Goal: Register for event/course: Register for event/course

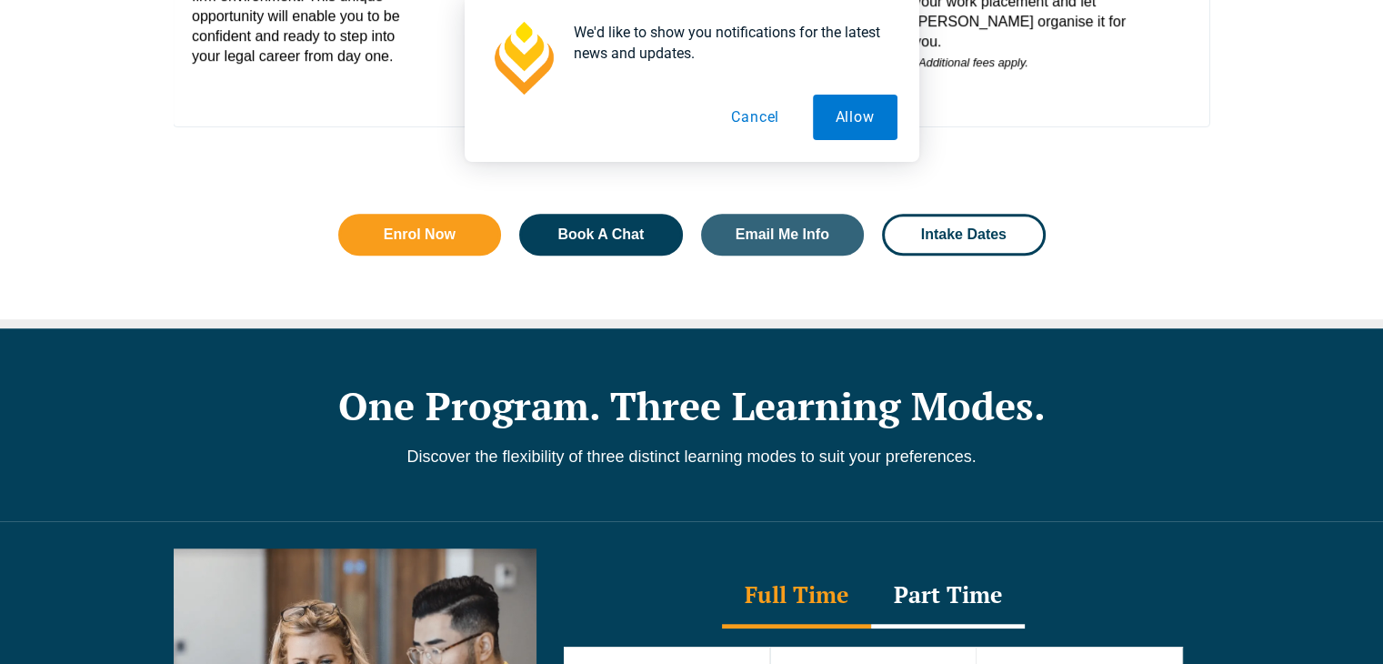
scroll to position [1221, 0]
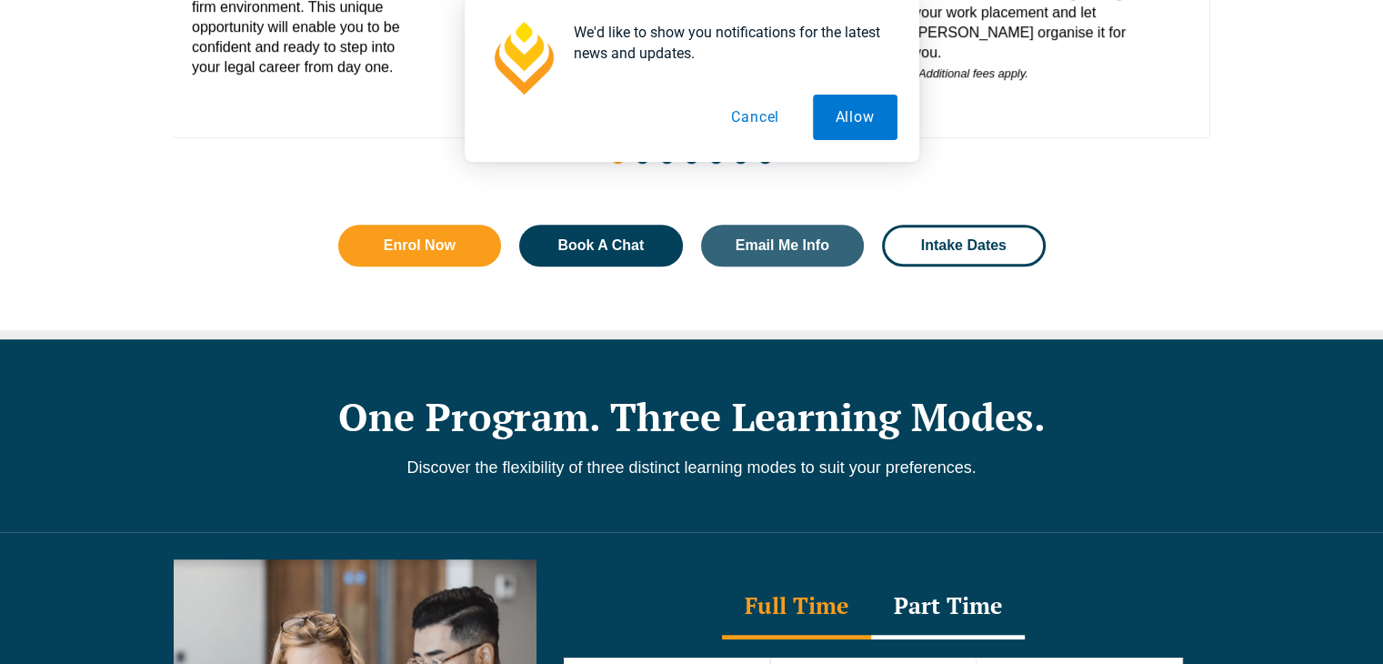
click at [425, 266] on link "Policies and Procedures" at bounding box center [447, 267] width 239 height 15
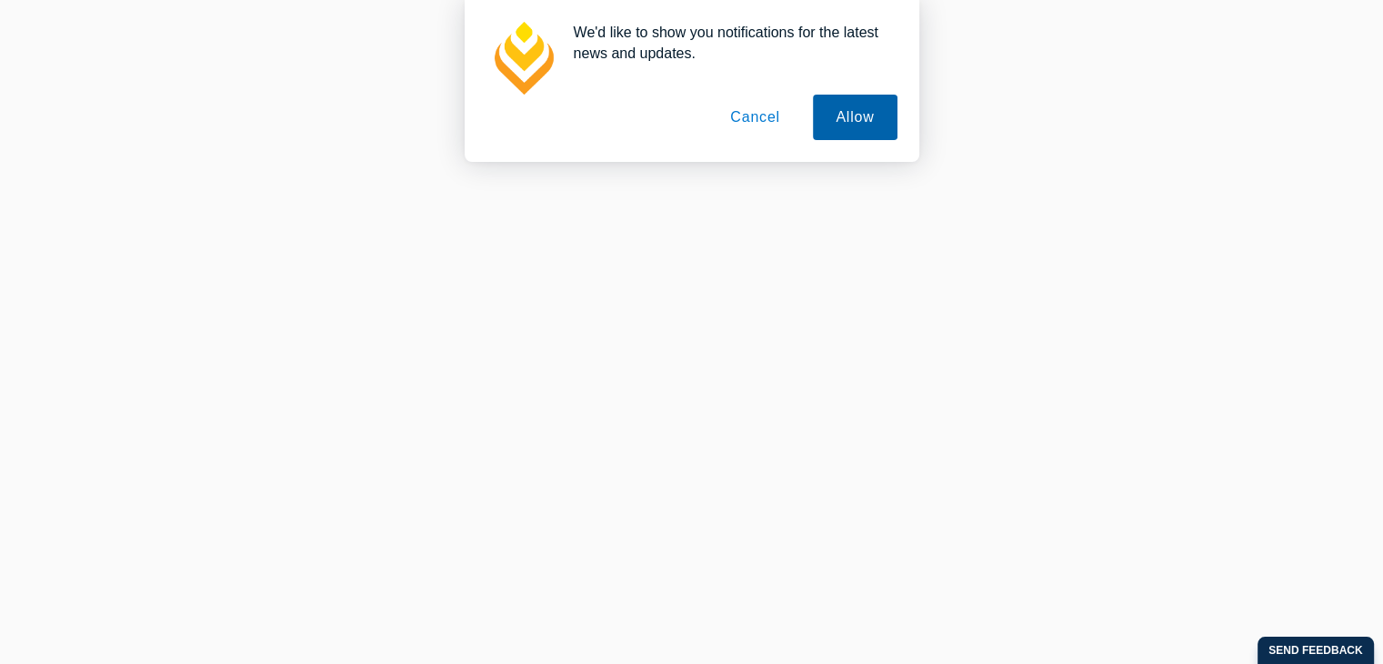
click at [856, 124] on button "Allow" at bounding box center [855, 117] width 84 height 45
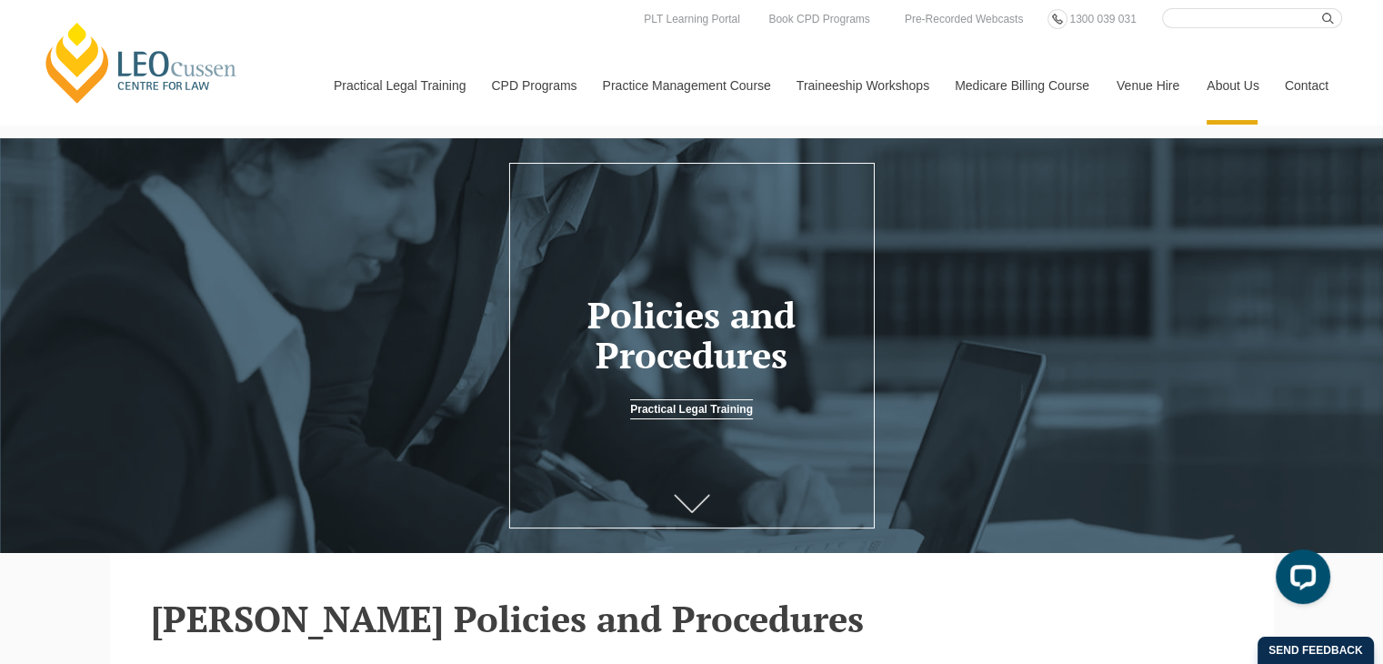
click at [683, 522] on link at bounding box center [692, 507] width 73 height 60
click at [735, 342] on h1 "Policies and Procedures" at bounding box center [692, 335] width 332 height 80
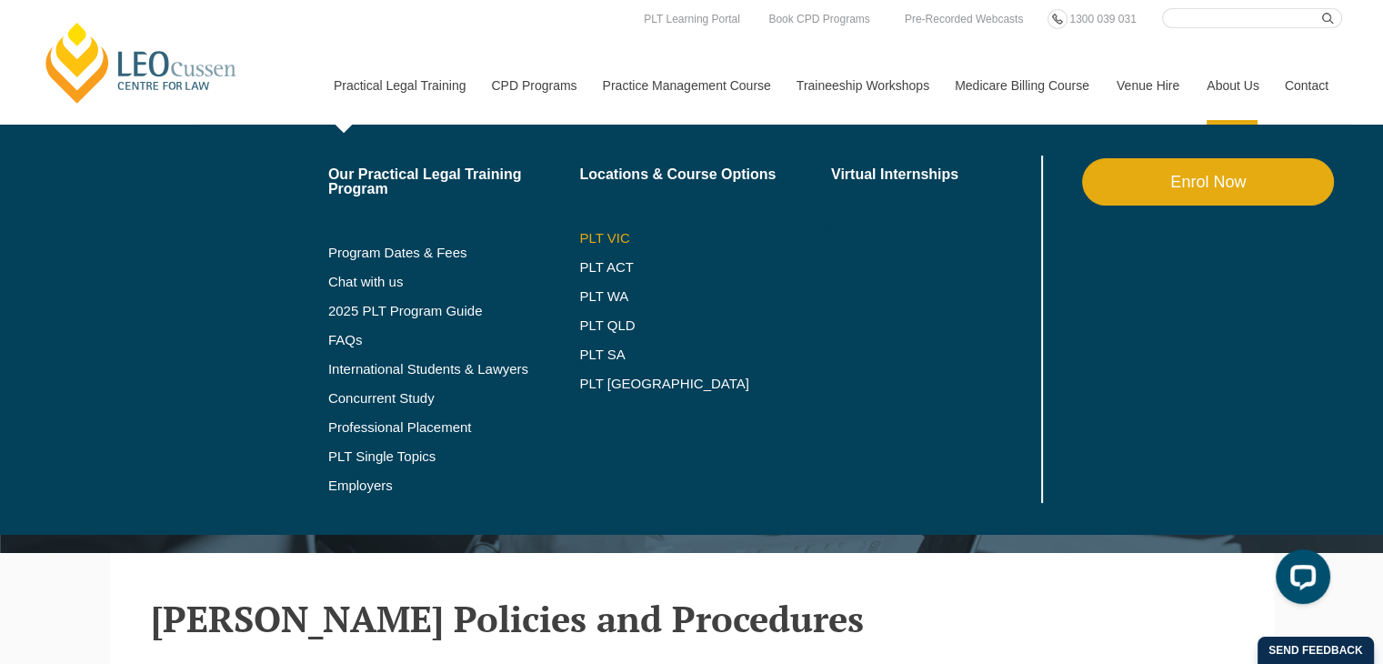
click at [591, 231] on link "PLT VIC" at bounding box center [705, 238] width 252 height 15
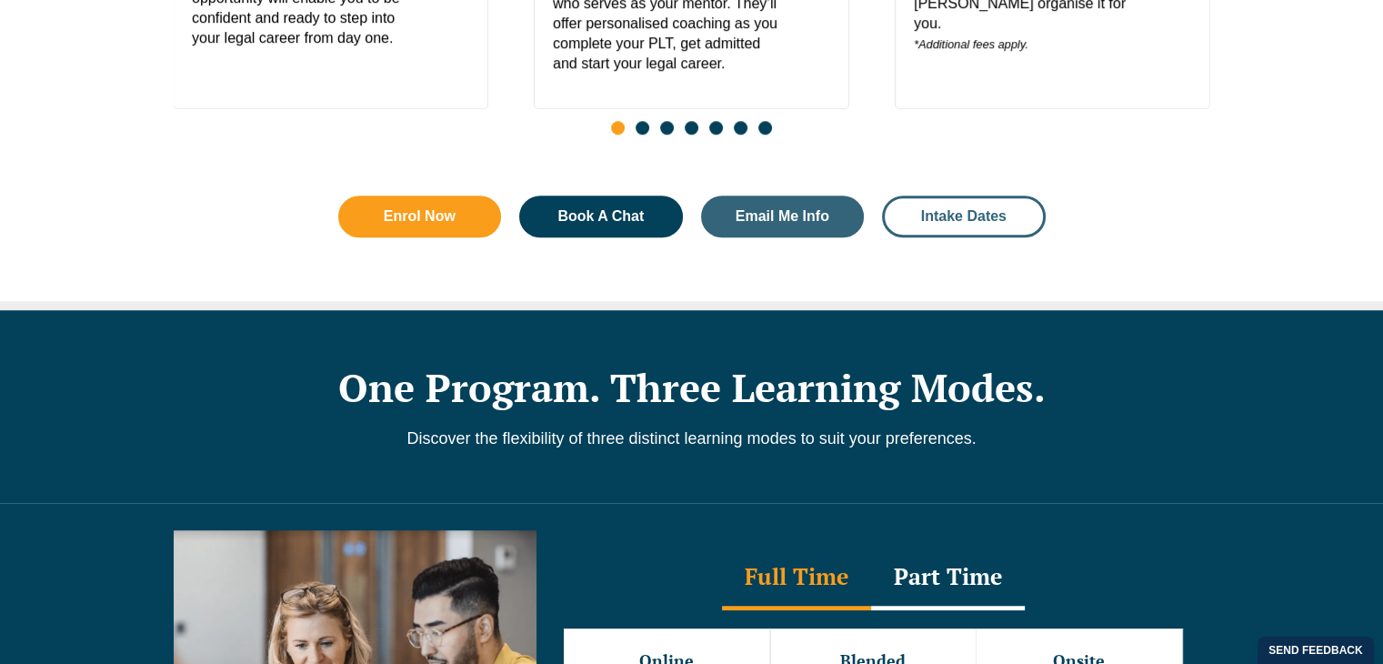
click at [997, 236] on link "Intake Dates" at bounding box center [964, 217] width 164 height 42
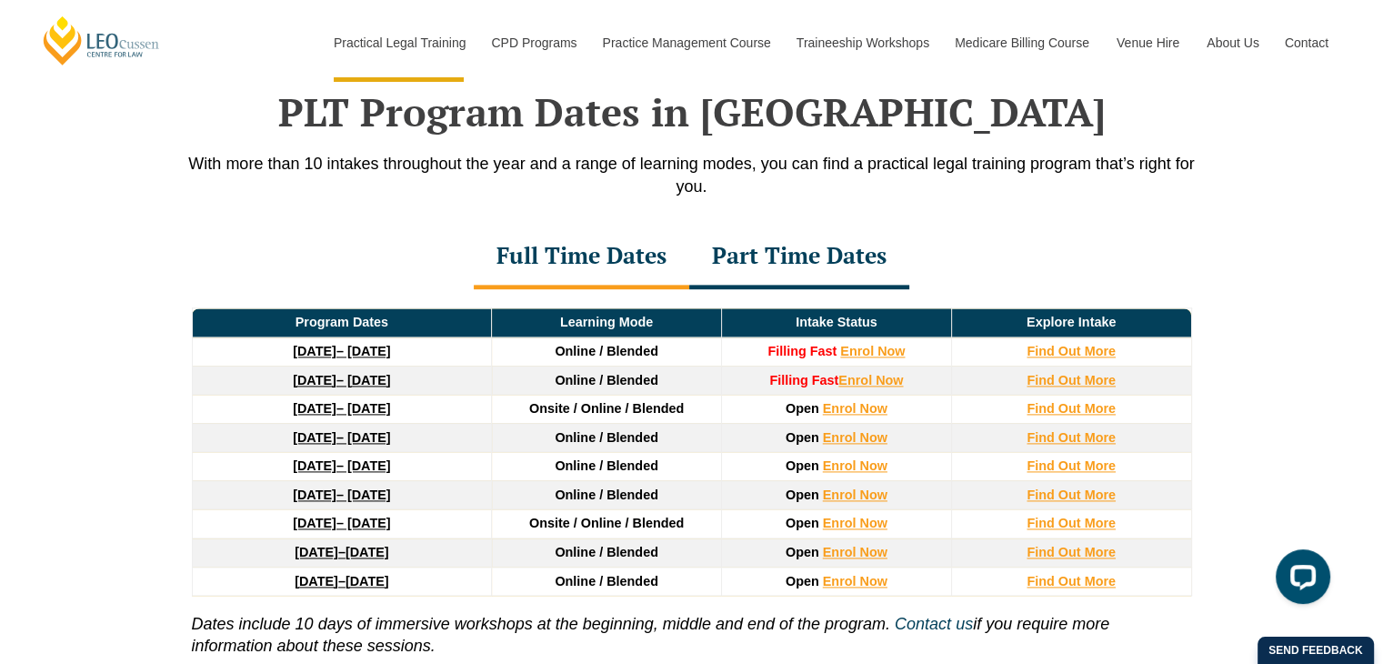
click at [828, 244] on div "Part Time Dates" at bounding box center [799, 258] width 220 height 64
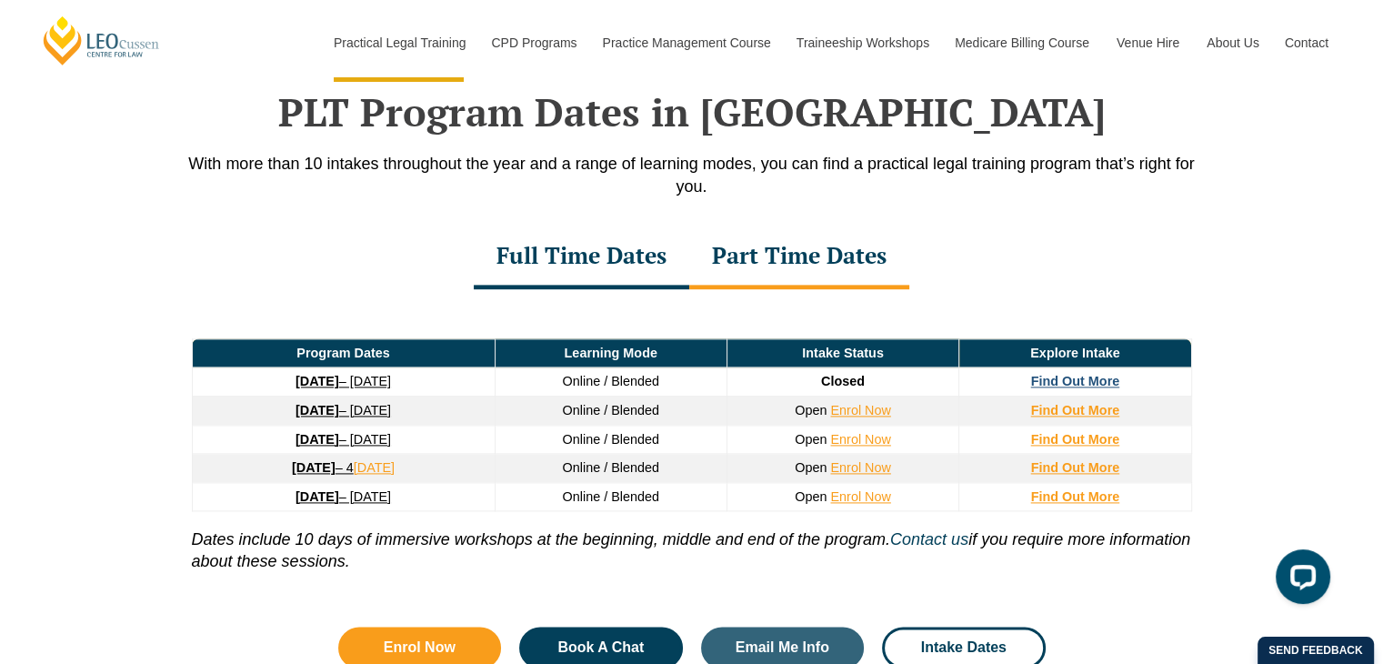
click at [1088, 385] on strong "Find Out More" at bounding box center [1075, 381] width 89 height 15
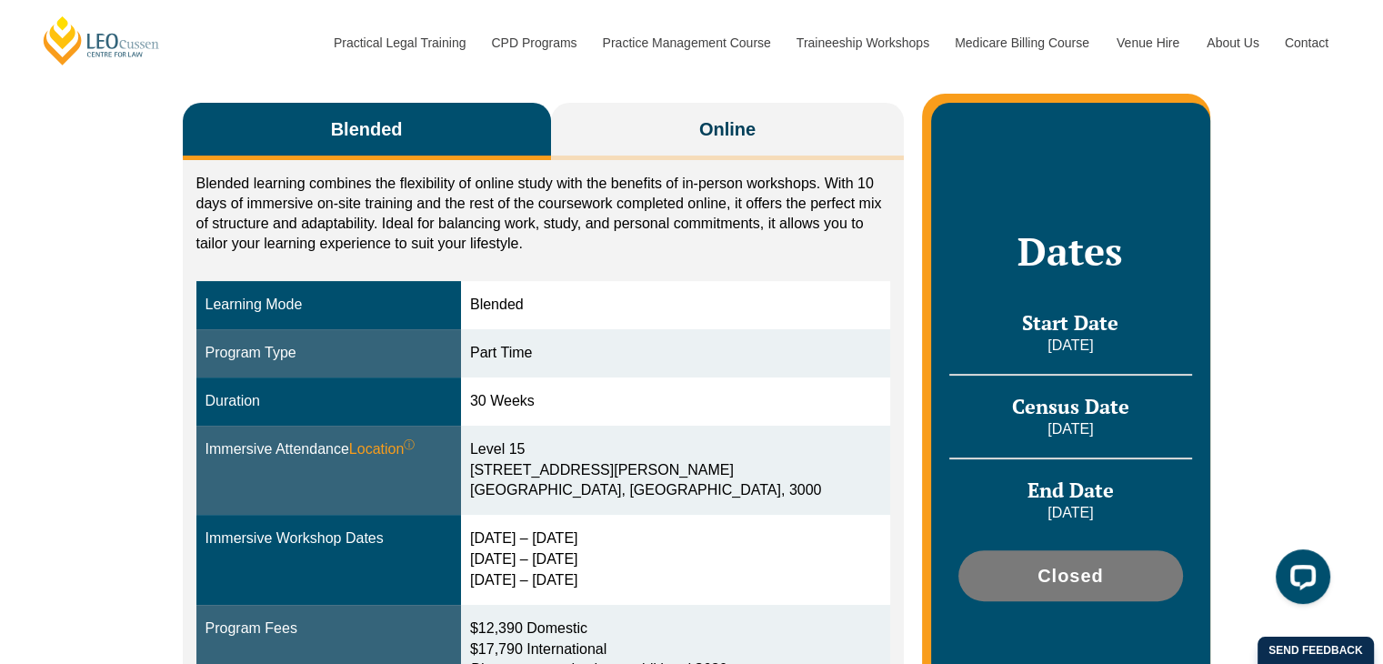
scroll to position [327, 0]
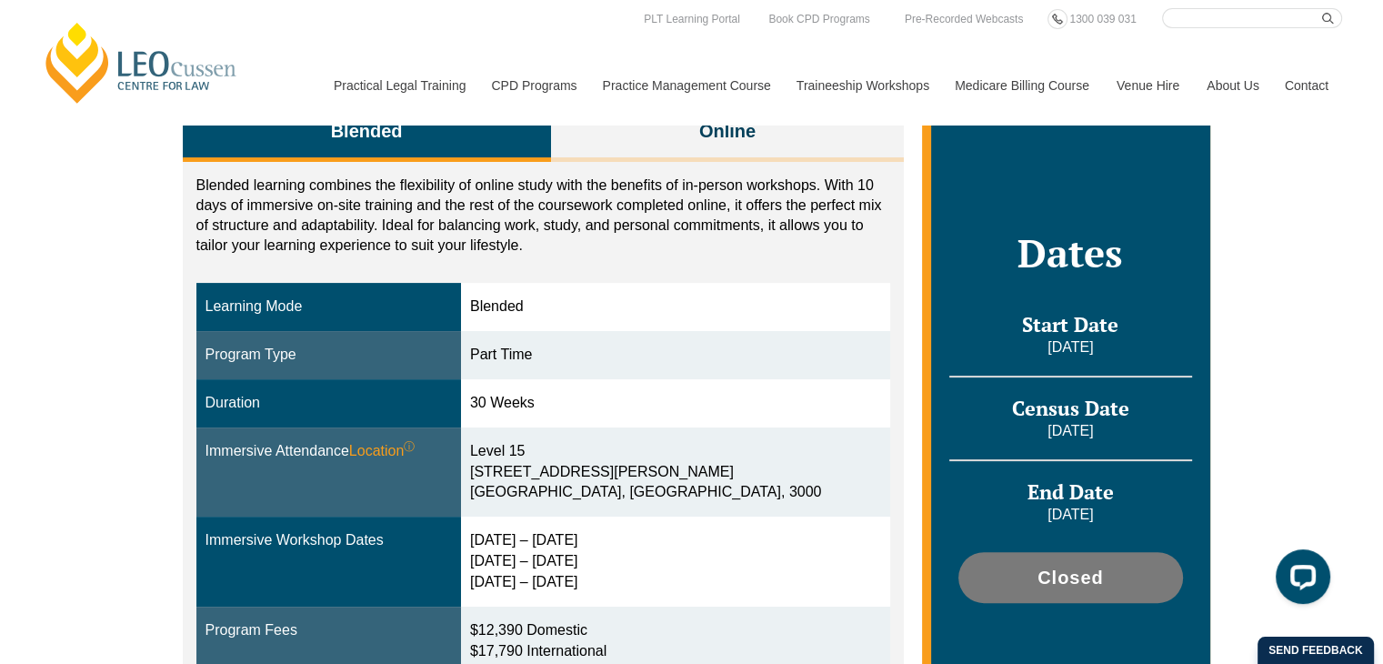
click at [561, 530] on div "22 – 25 Sept 2025 27 – 29 Jan 2026 7 – 9 April 2026" at bounding box center [675, 561] width 411 height 63
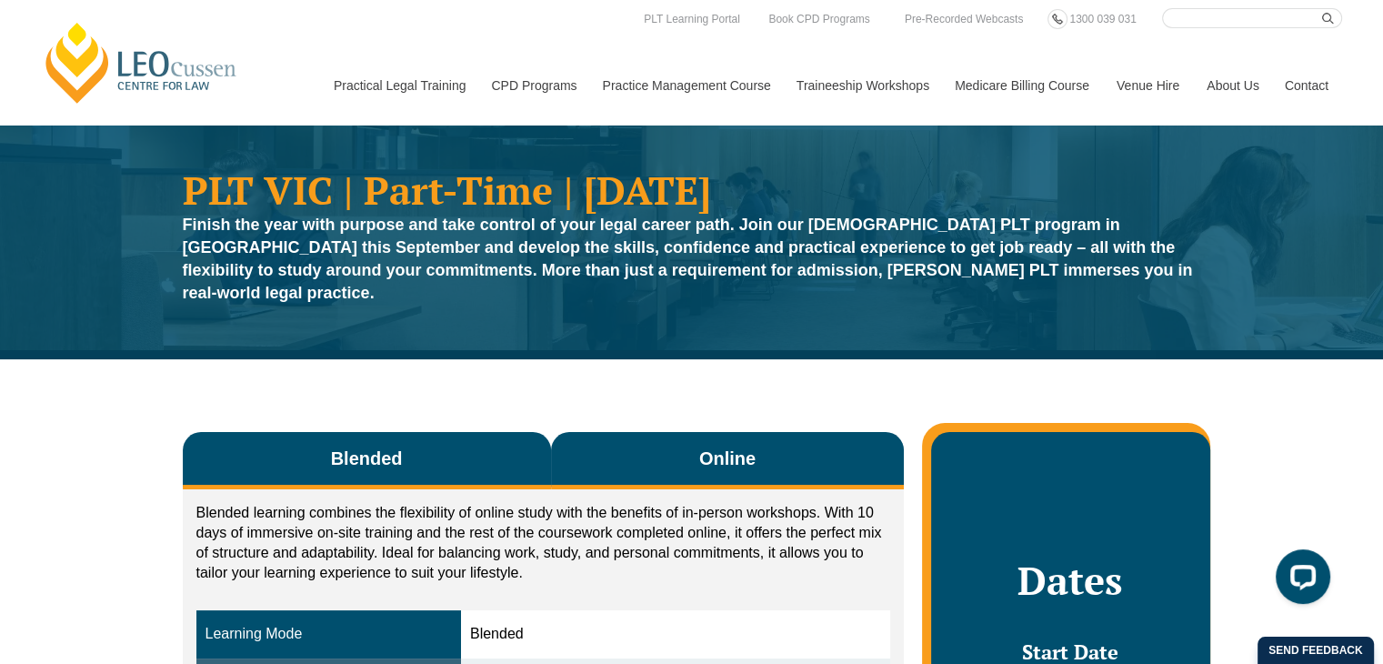
click at [677, 437] on button "Online" at bounding box center [728, 460] width 354 height 57
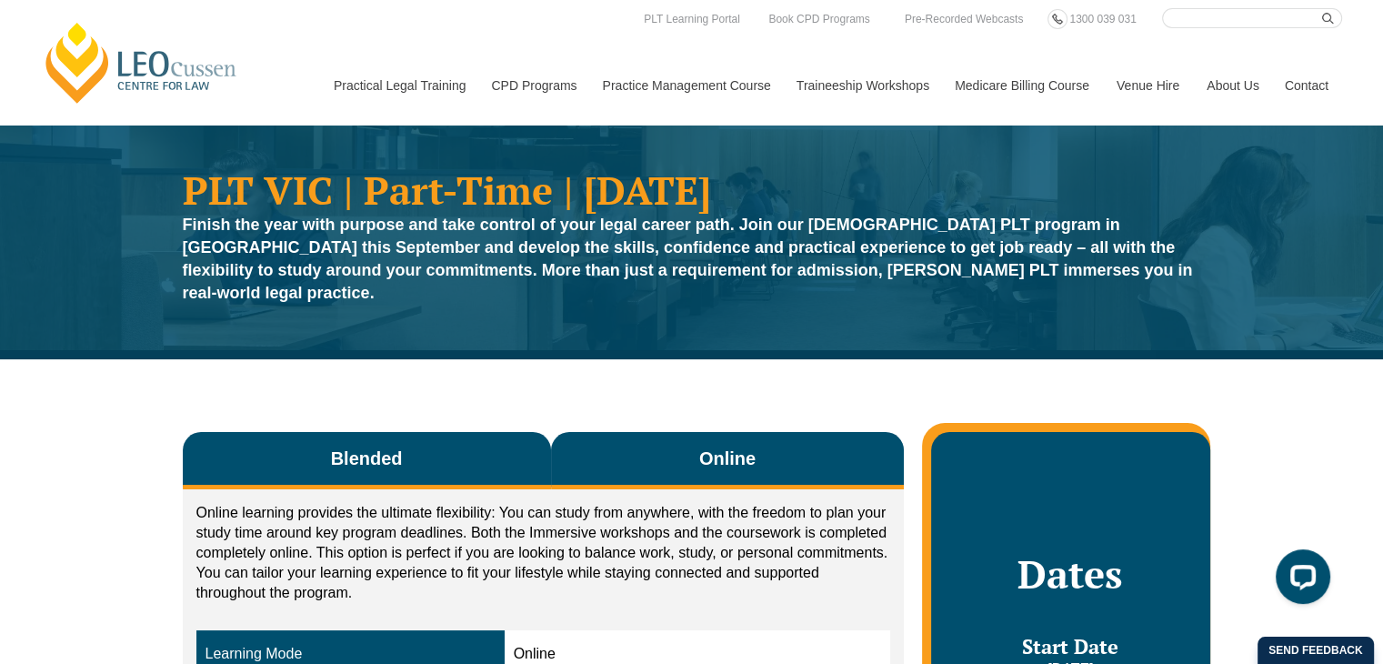
click at [390, 432] on button "Blended" at bounding box center [367, 460] width 368 height 57
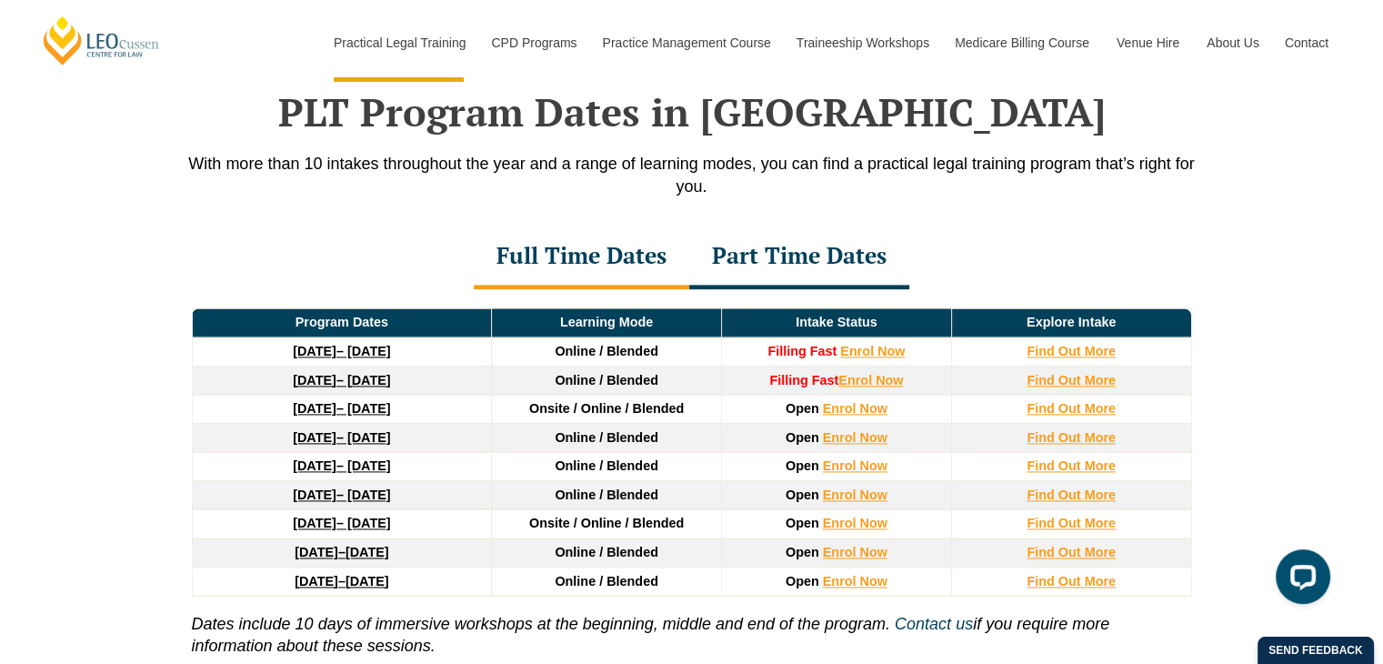
click at [800, 264] on div "Part Time Dates" at bounding box center [799, 258] width 220 height 64
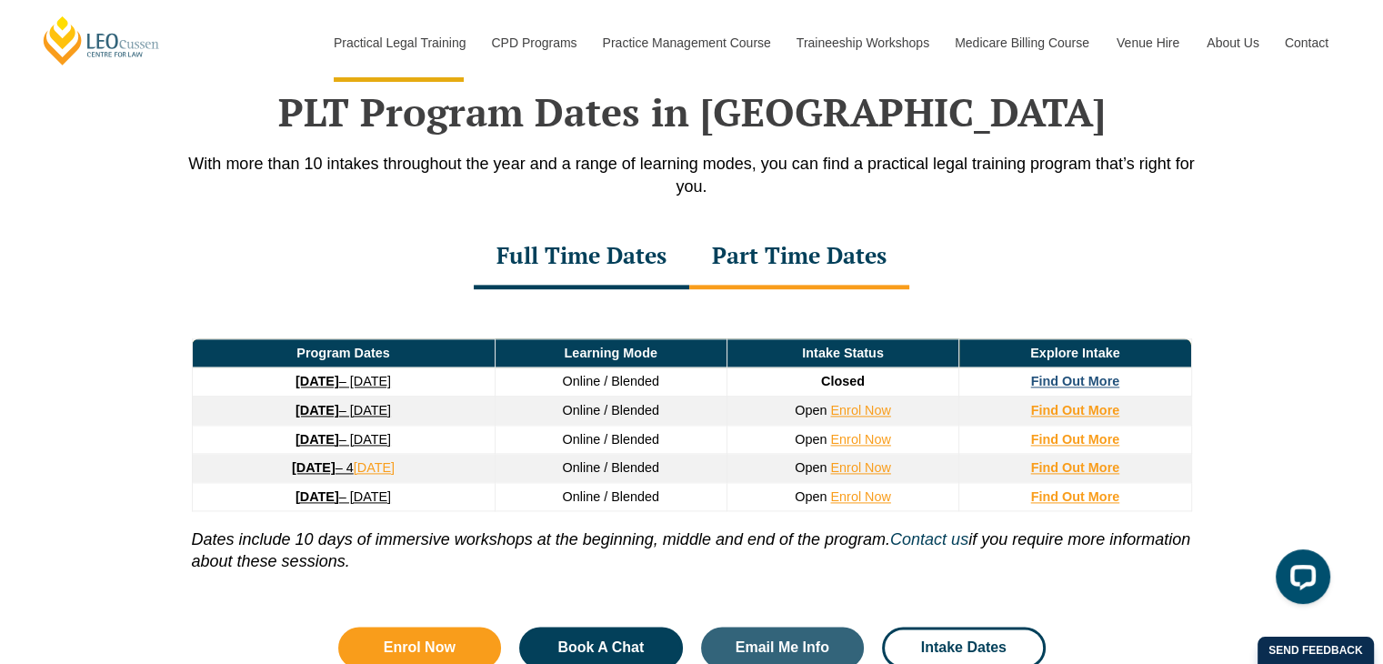
click at [1086, 385] on strong "Find Out More" at bounding box center [1075, 381] width 89 height 15
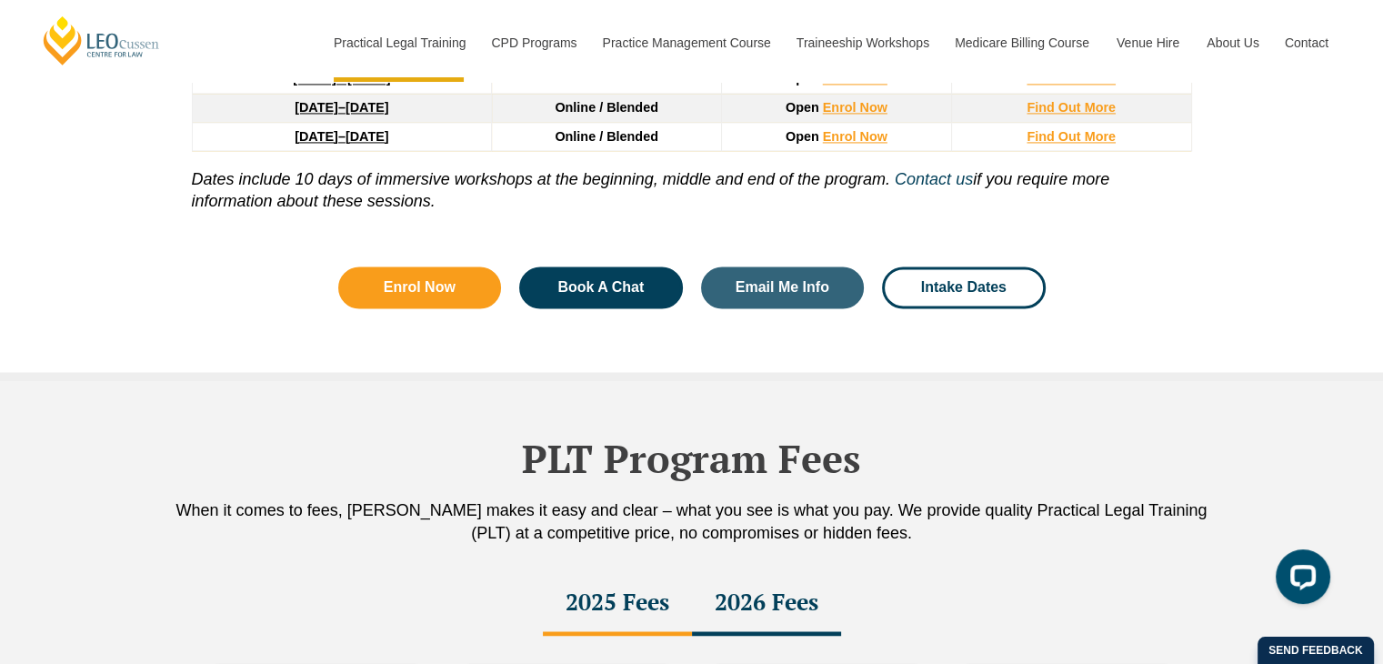
scroll to position [2814, 0]
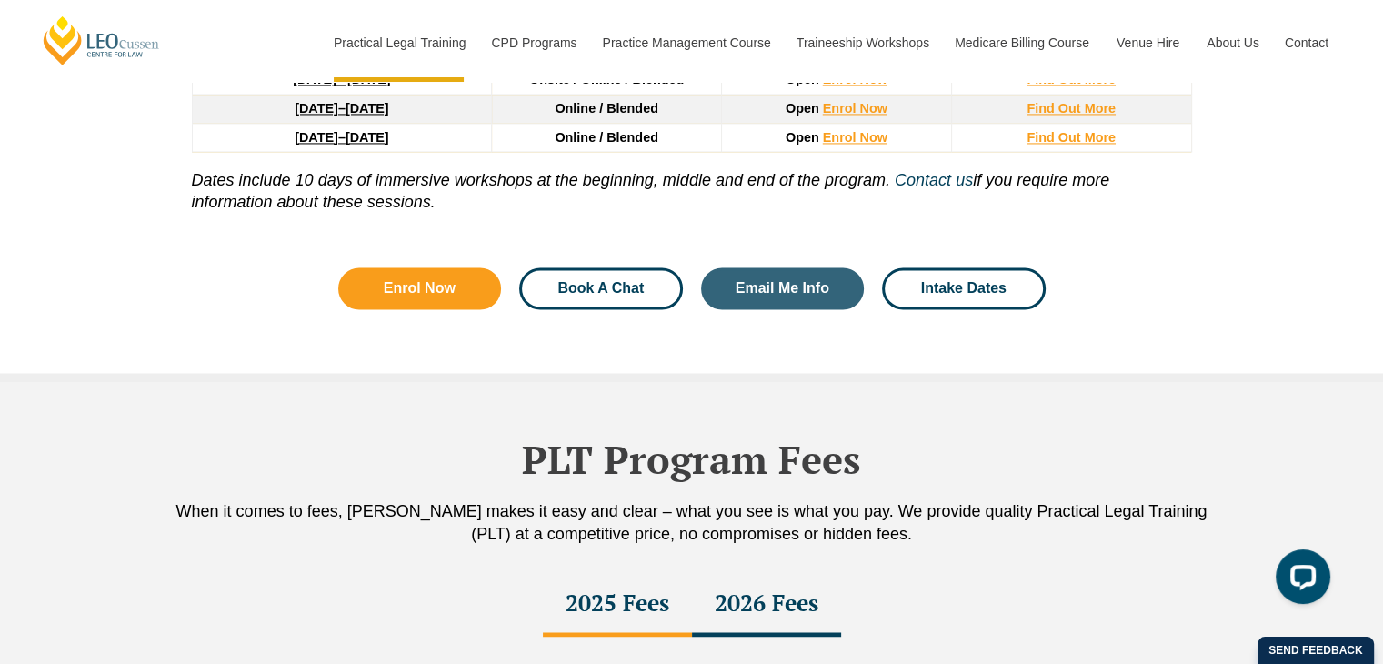
click at [596, 286] on span "Book A Chat" at bounding box center [600, 288] width 86 height 15
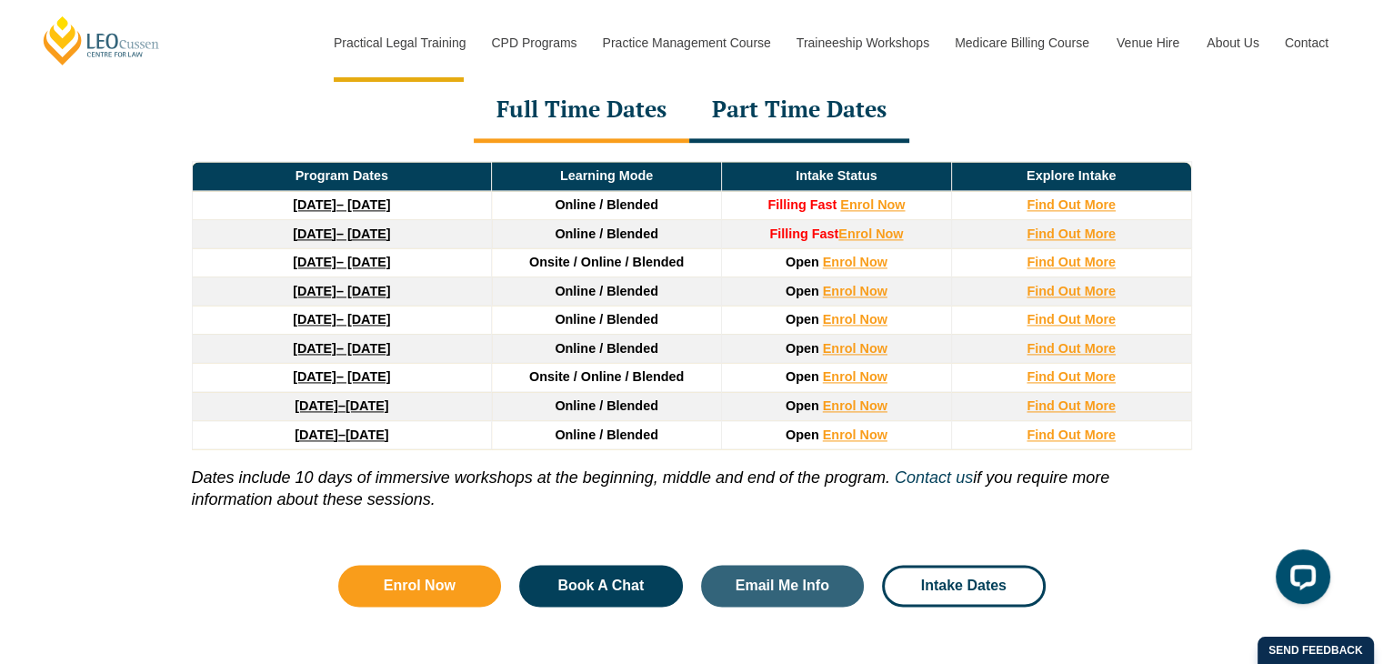
scroll to position [2517, 0]
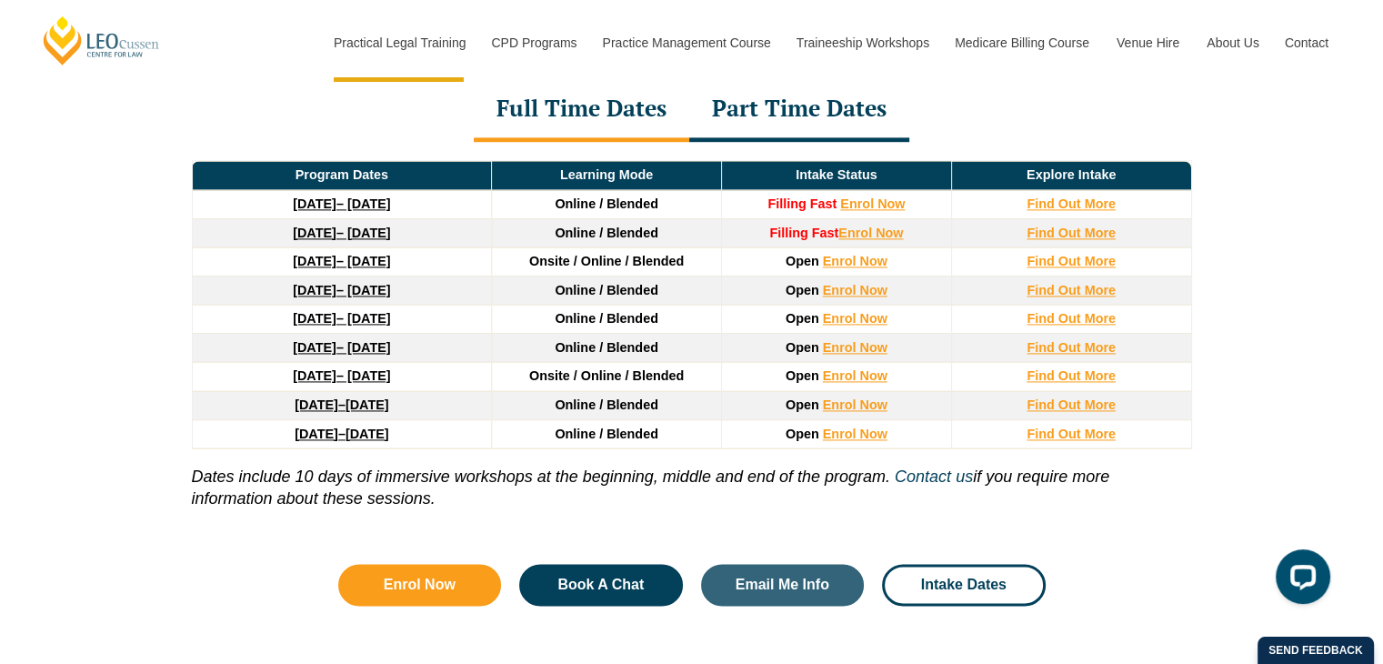
click at [758, 100] on div "Part Time Dates" at bounding box center [799, 110] width 220 height 64
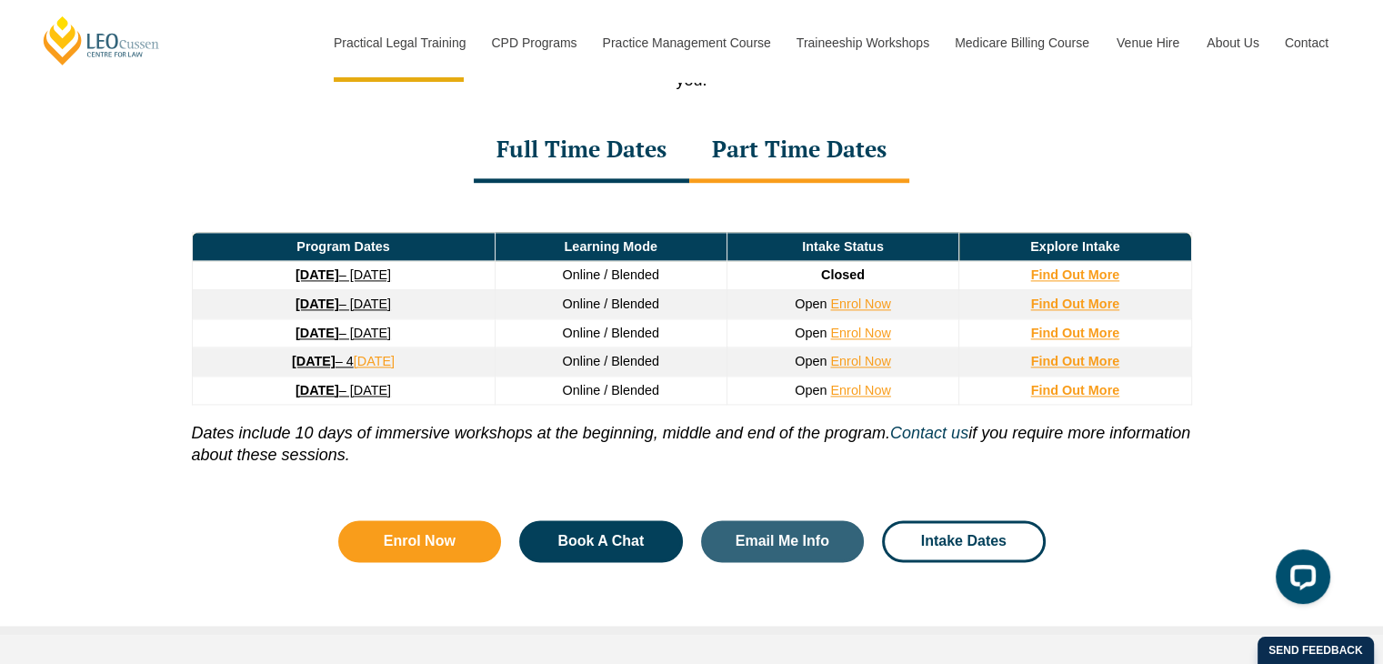
scroll to position [2473, 0]
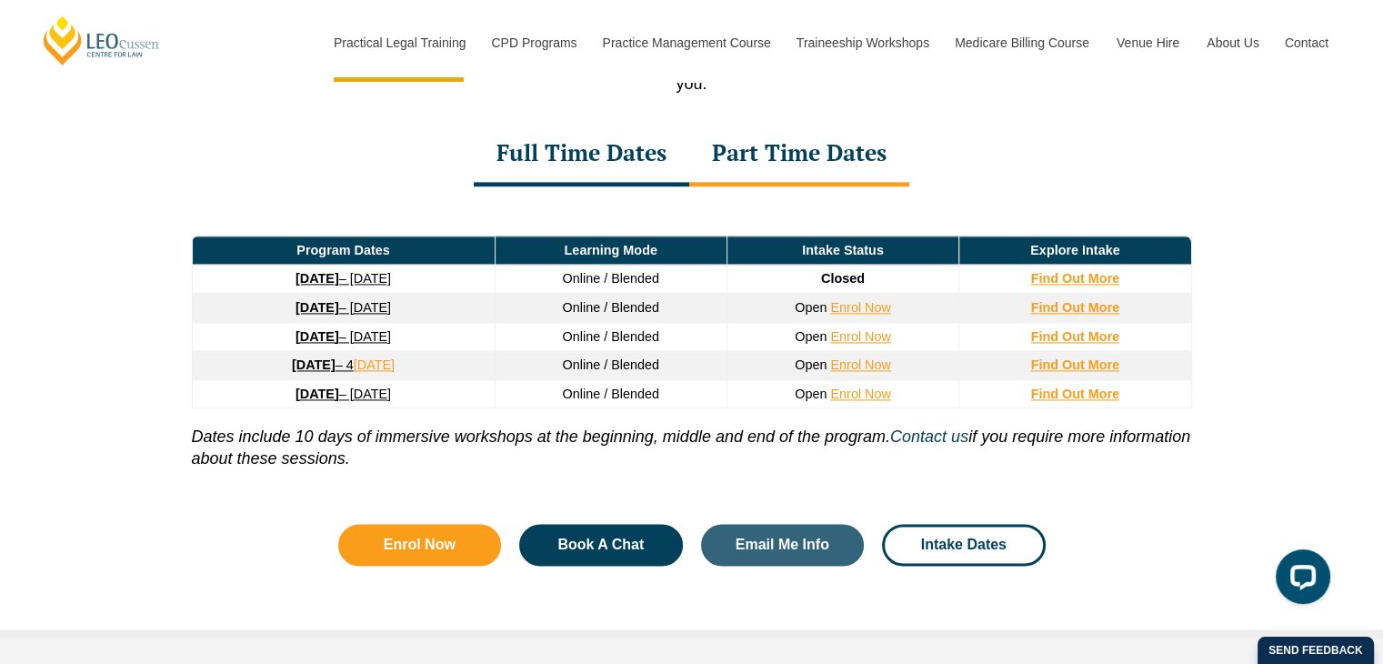
click at [797, 157] on div "Part Time Dates" at bounding box center [799, 155] width 220 height 64
click at [829, 276] on span "Closed" at bounding box center [843, 278] width 44 height 15
click at [872, 311] on link "Enrol Now" at bounding box center [860, 307] width 60 height 15
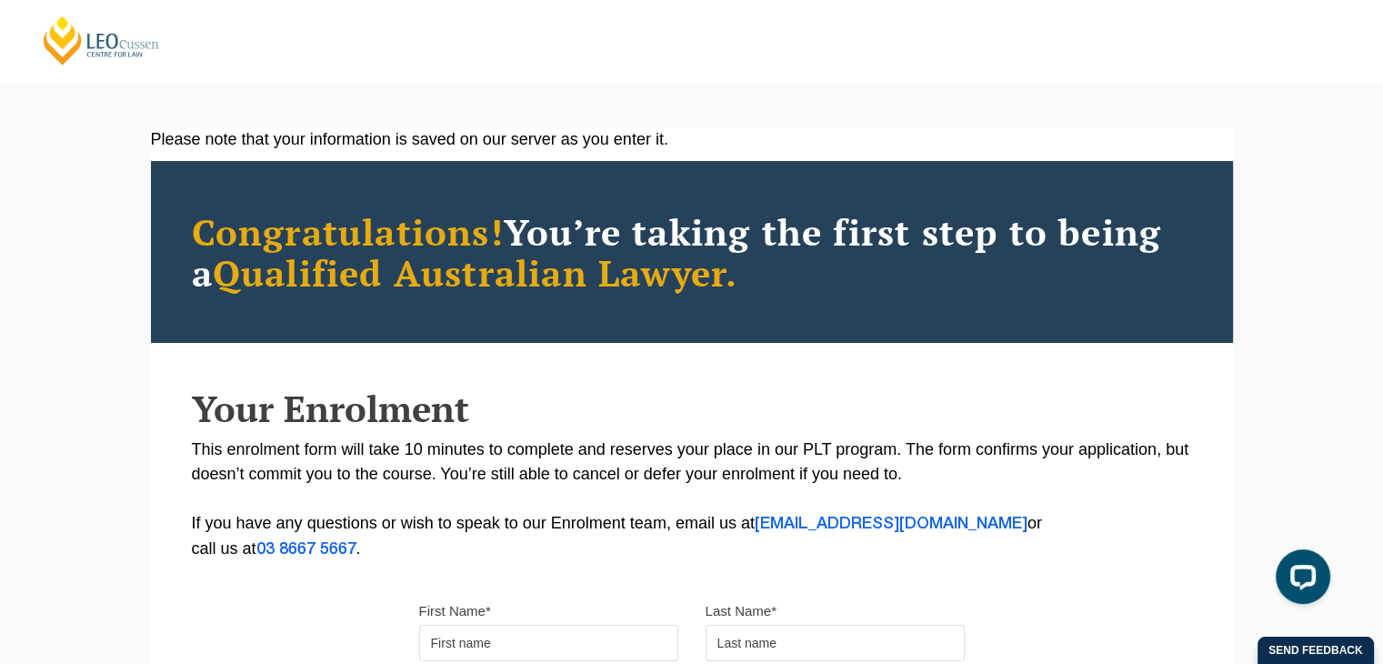
scroll to position [17, 0]
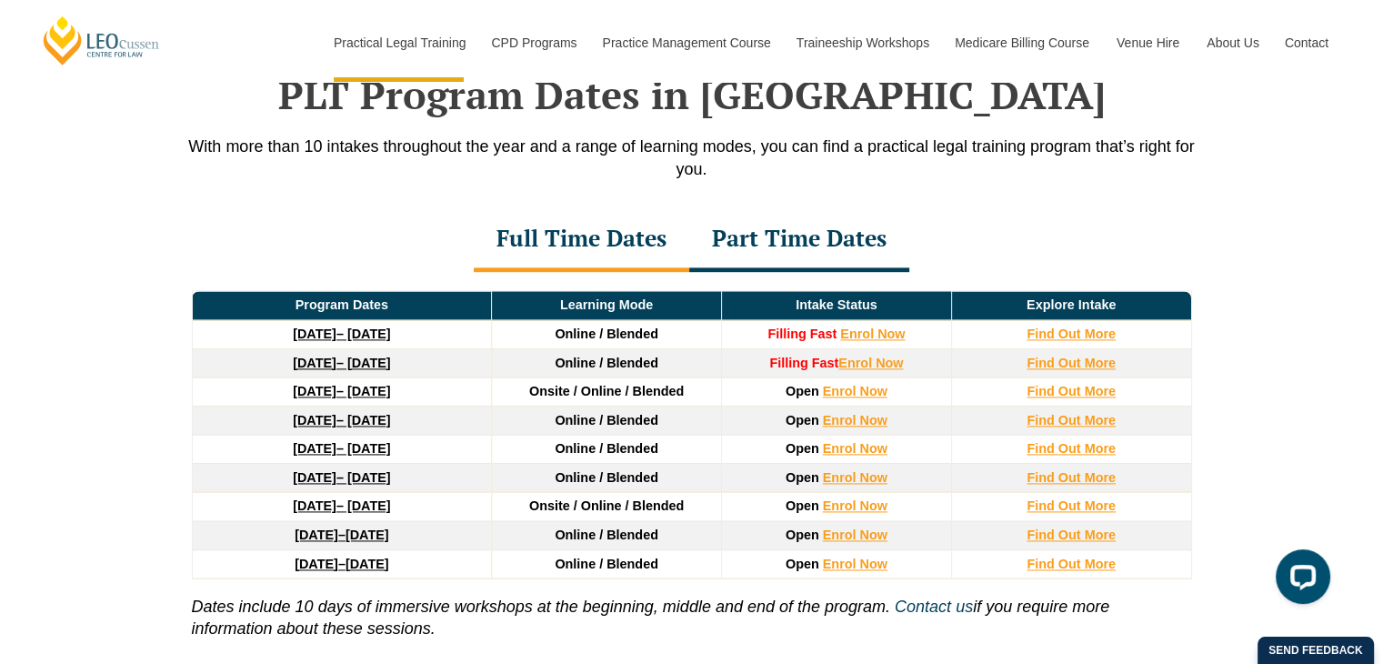
scroll to position [2386, 0]
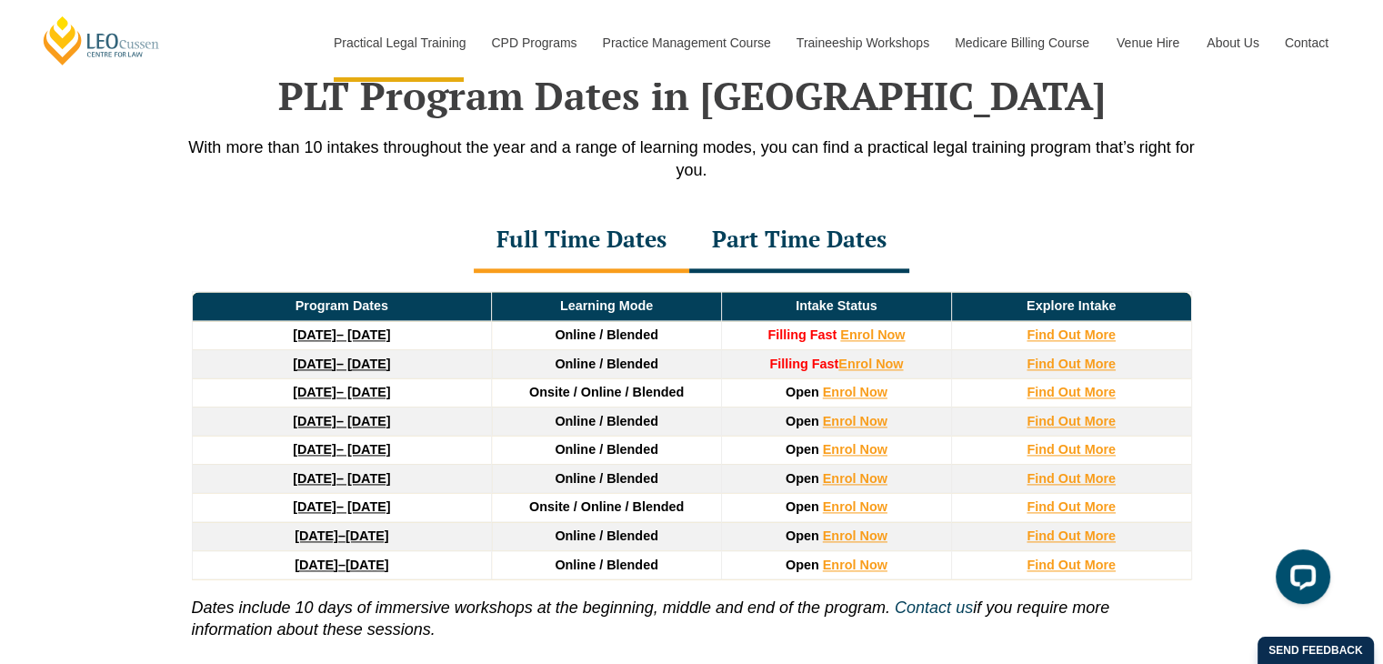
click at [371, 339] on link "22 September 2025 – 20 February 2026" at bounding box center [341, 334] width 97 height 15
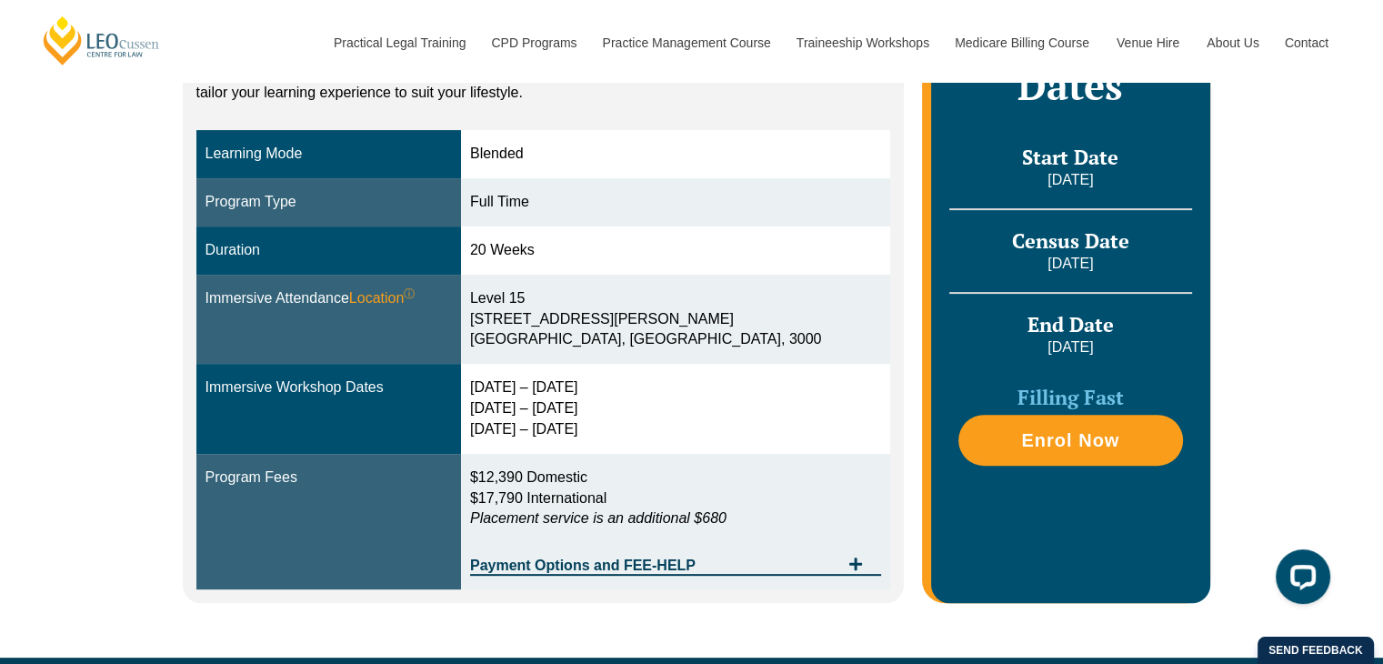
scroll to position [457, 0]
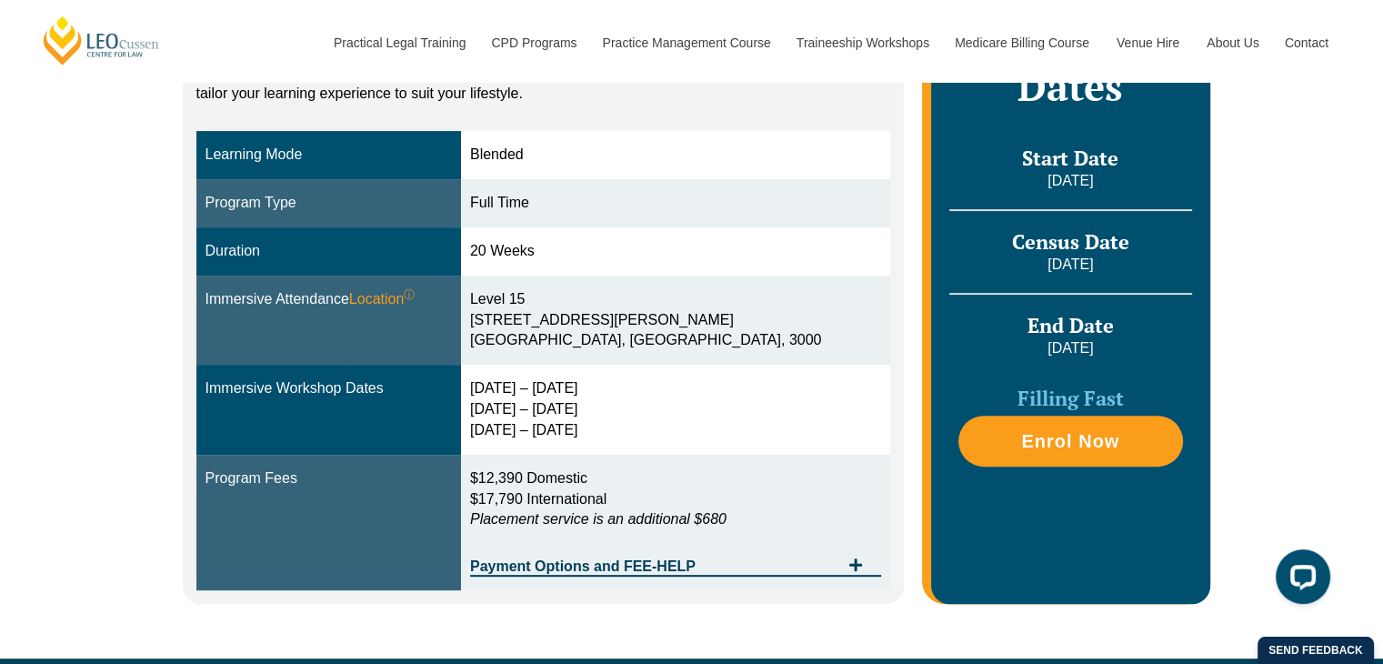
drag, startPoint x: 527, startPoint y: 430, endPoint x: 661, endPoint y: 443, distance: 135.2
click at [661, 443] on td "29 Sep – 2 Oct 2025 9 – 11 Dec 2025 10 – 12 Feb 2026" at bounding box center [675, 410] width 429 height 90
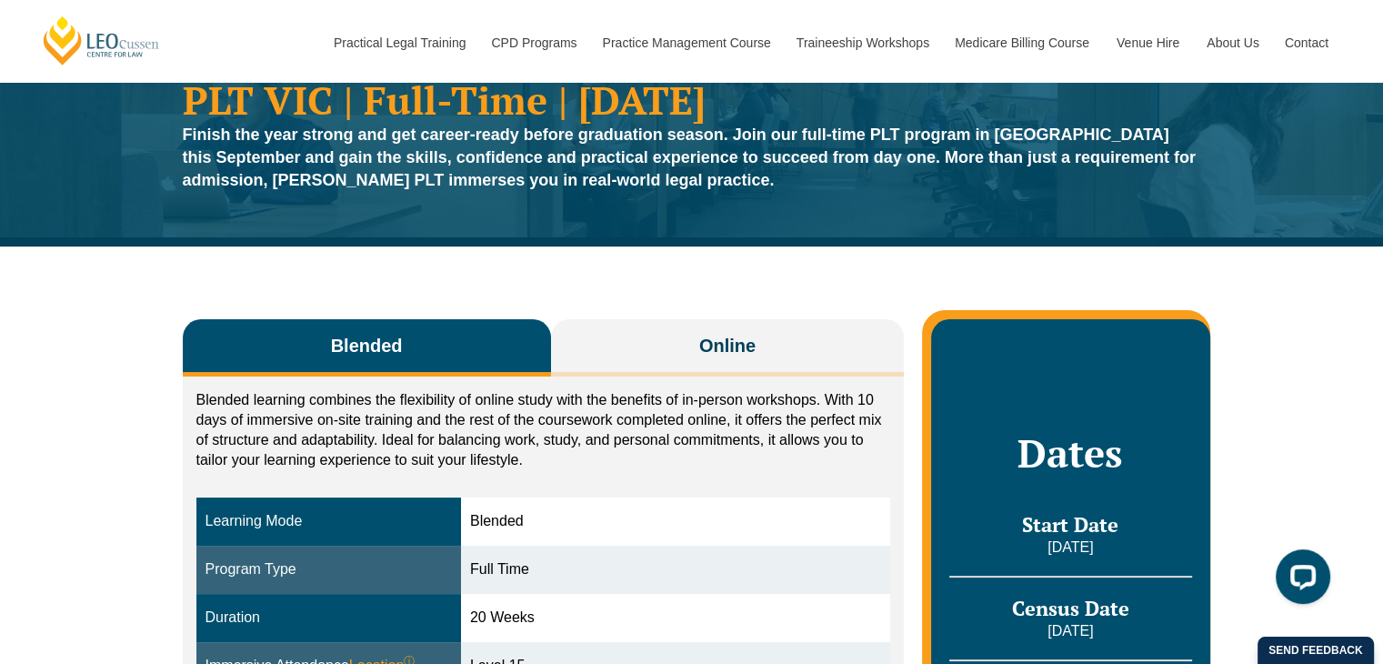
scroll to position [83, 0]
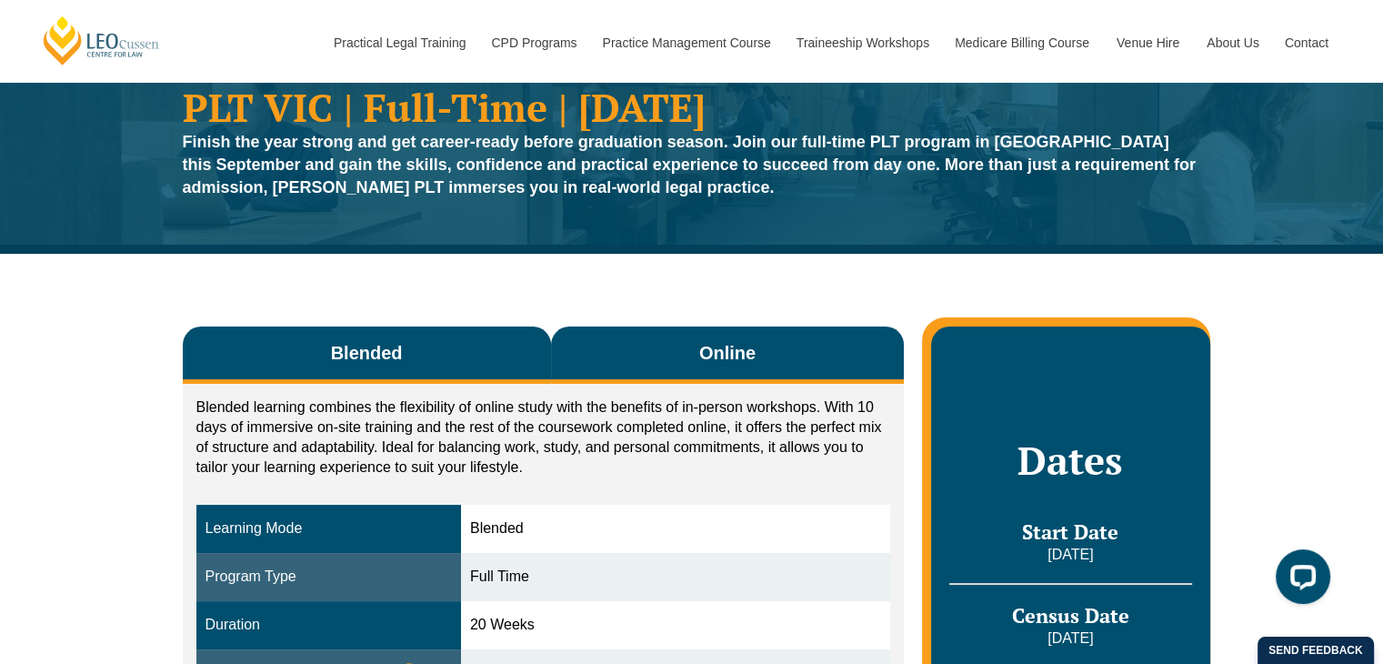
click at [697, 353] on button "Online" at bounding box center [728, 354] width 354 height 57
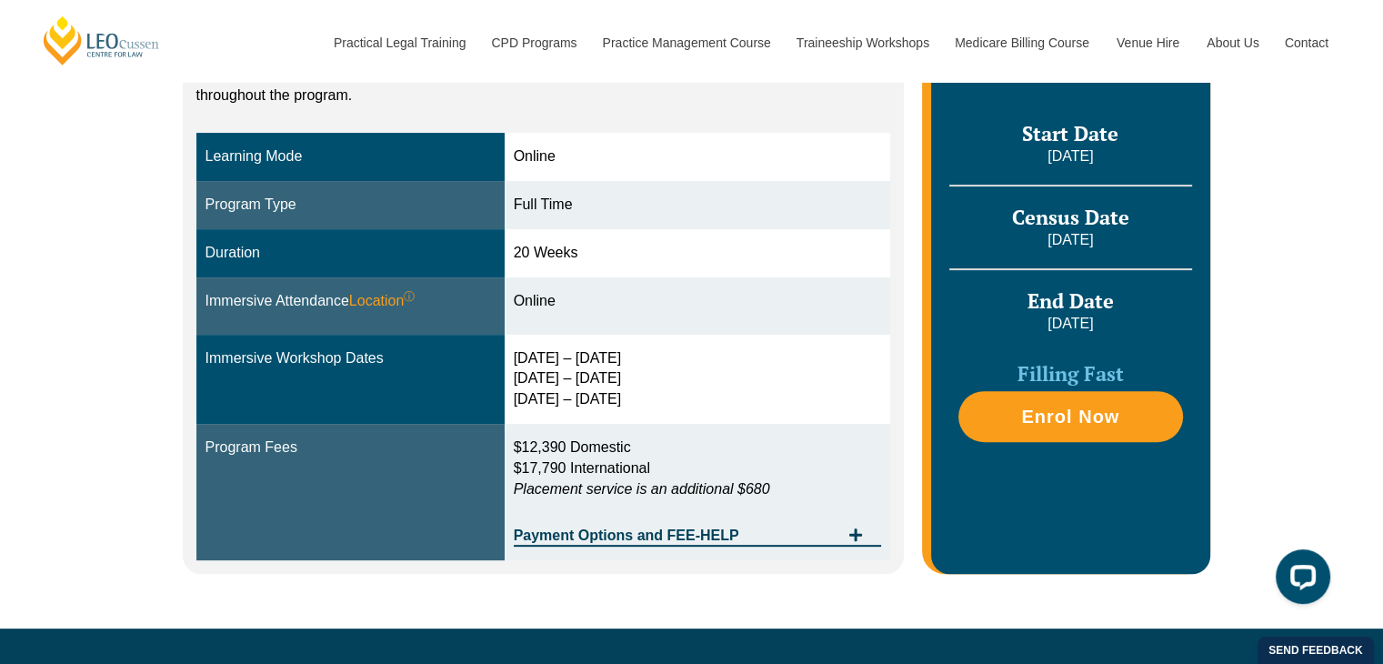
scroll to position [476, 0]
